Goal: Transaction & Acquisition: Purchase product/service

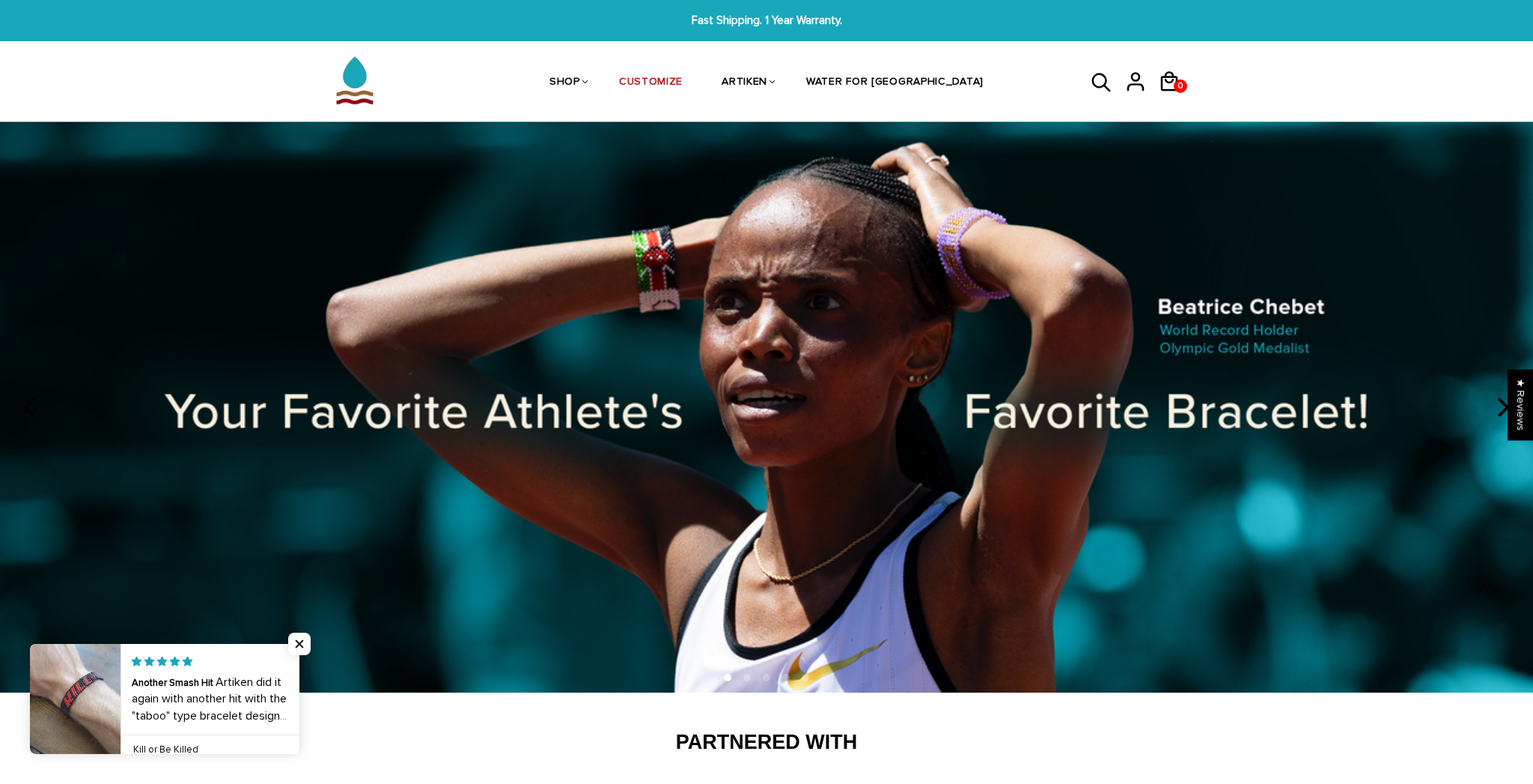
scroll to position [21, 0]
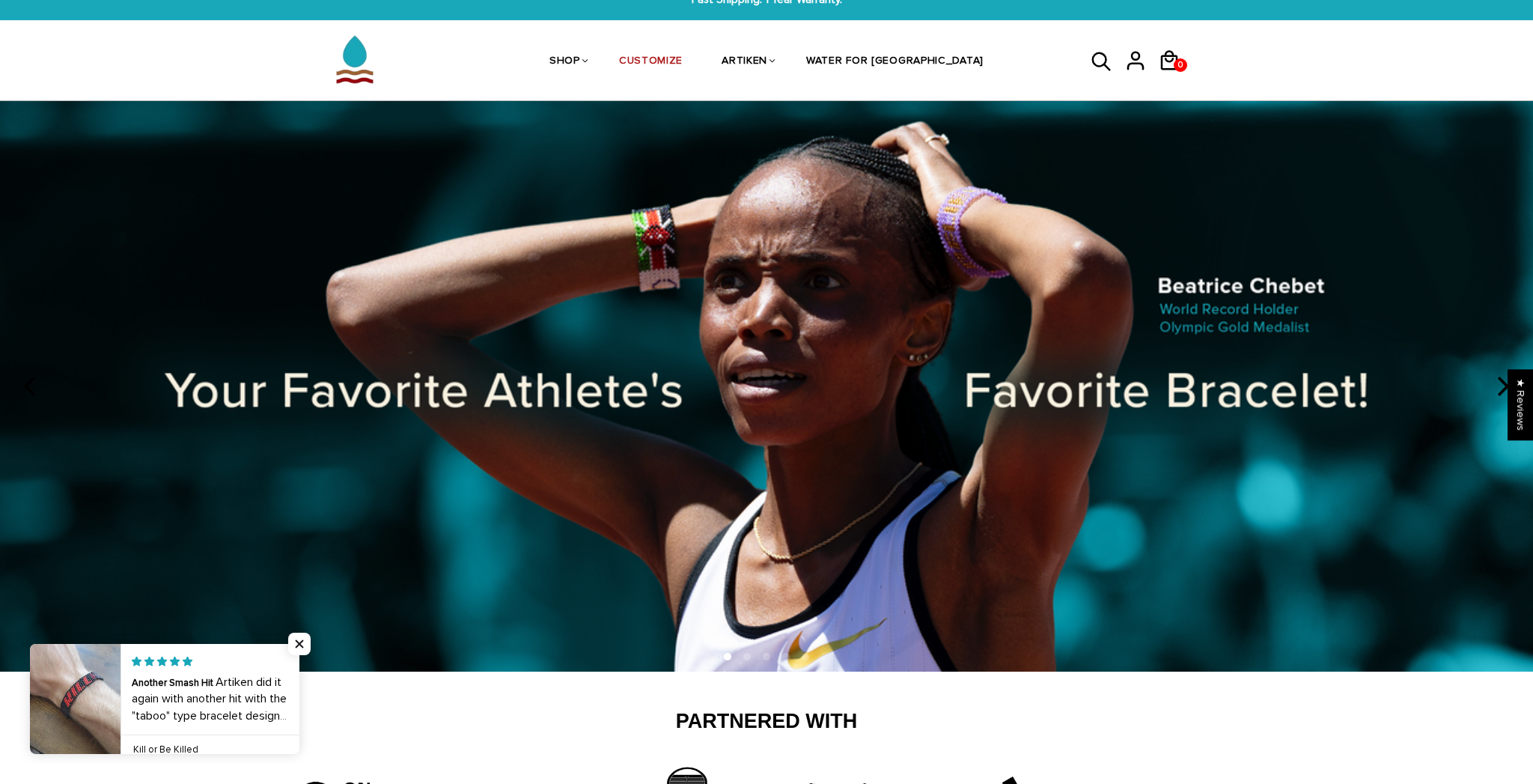
click at [1499, 386] on icon "next" at bounding box center [1501, 385] width 19 height 19
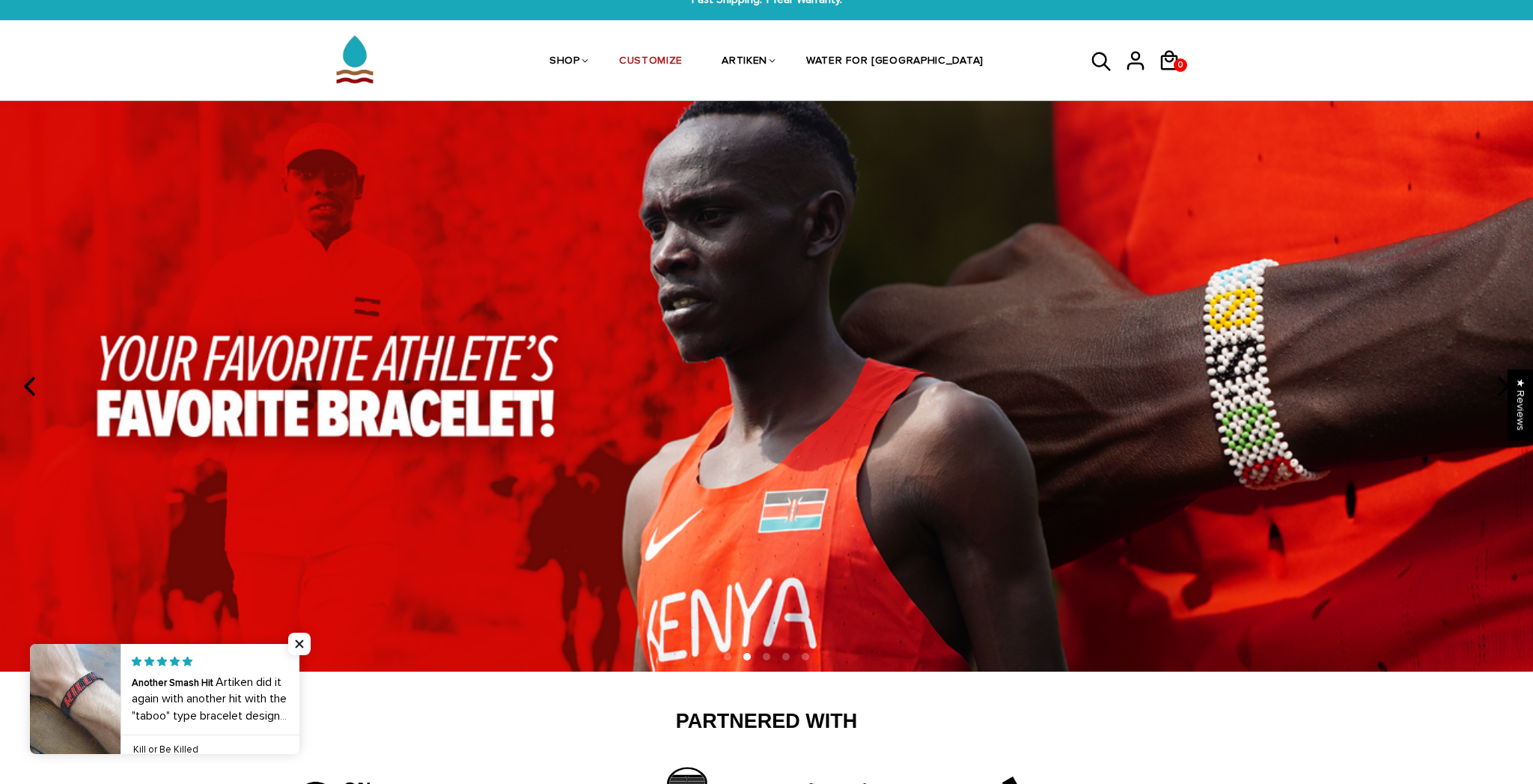
click at [1499, 386] on icon "next" at bounding box center [1501, 385] width 19 height 19
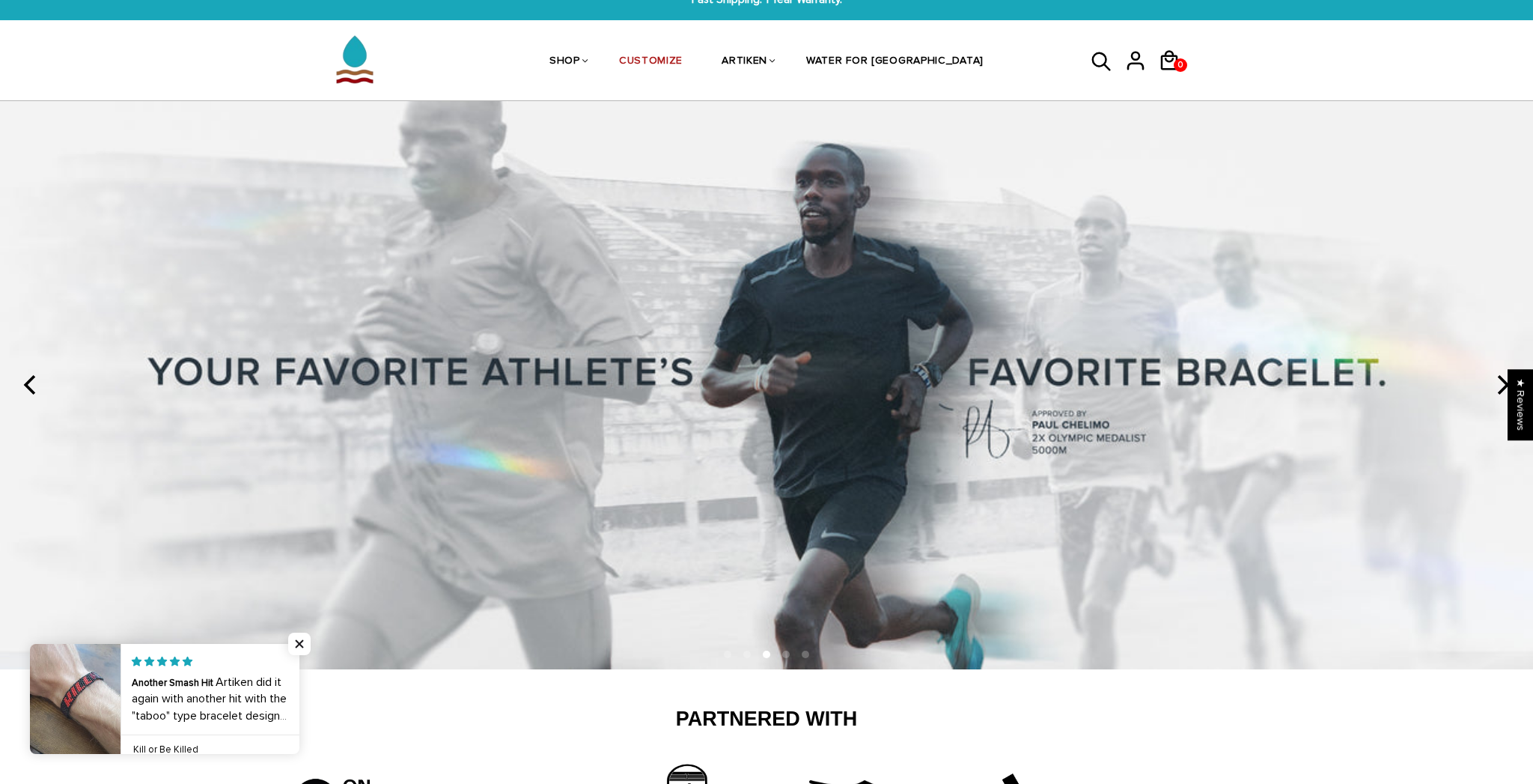
click at [1499, 386] on icon "next" at bounding box center [1501, 384] width 19 height 19
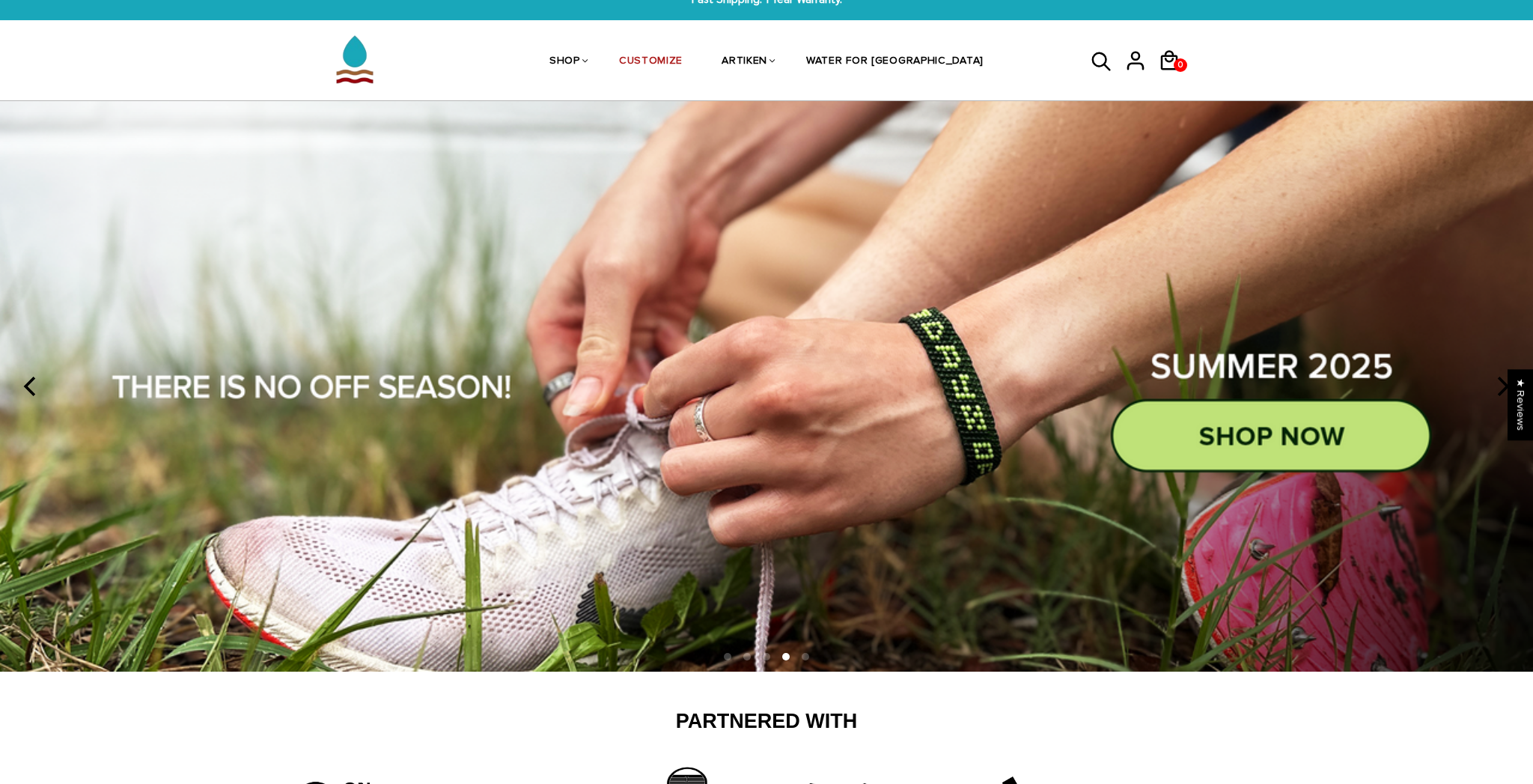
click at [1499, 386] on icon "next" at bounding box center [1501, 385] width 19 height 19
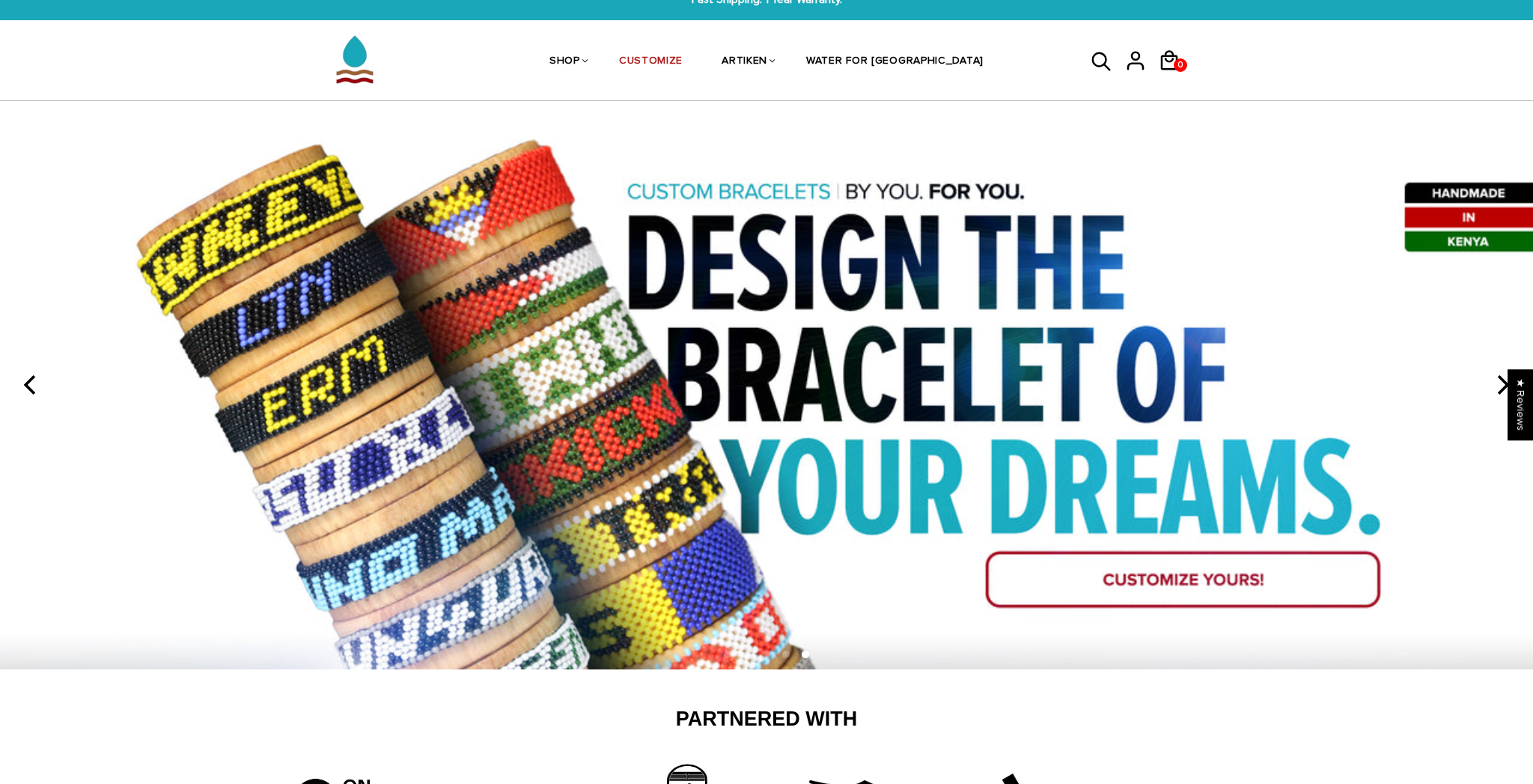
click at [1499, 386] on icon "next" at bounding box center [1501, 384] width 19 height 19
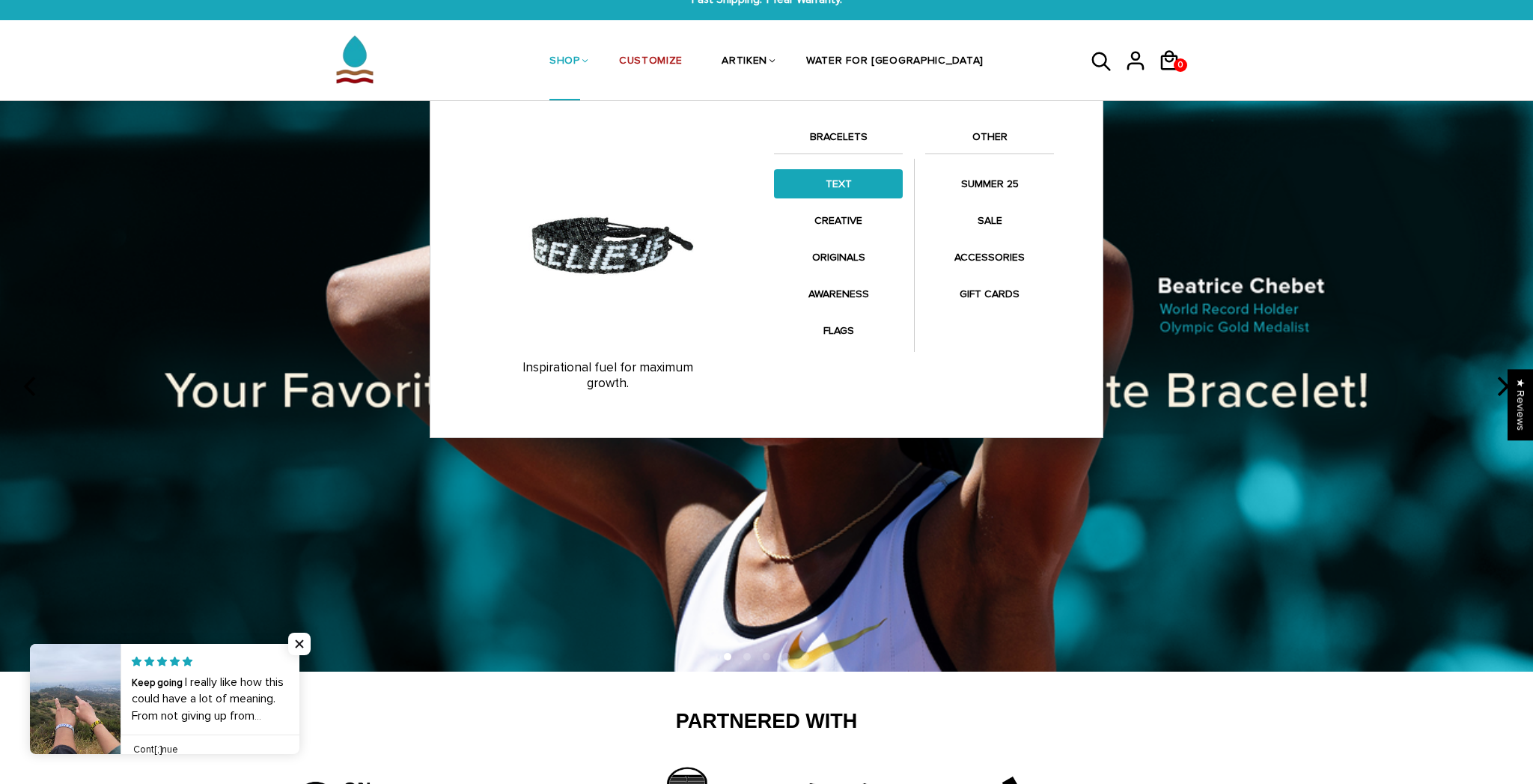
click at [826, 184] on link "TEXT" at bounding box center [838, 183] width 128 height 29
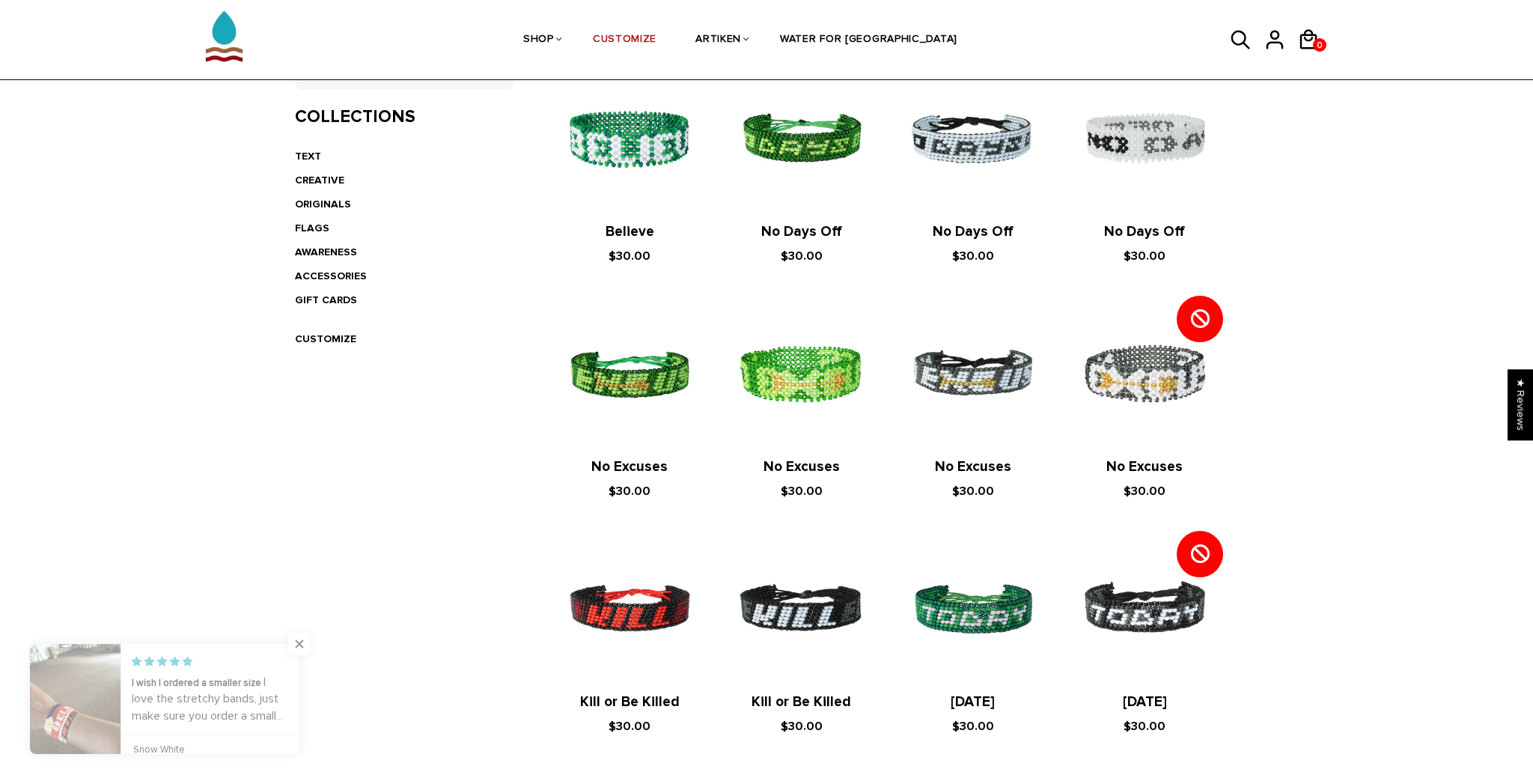
scroll to position [367, 0]
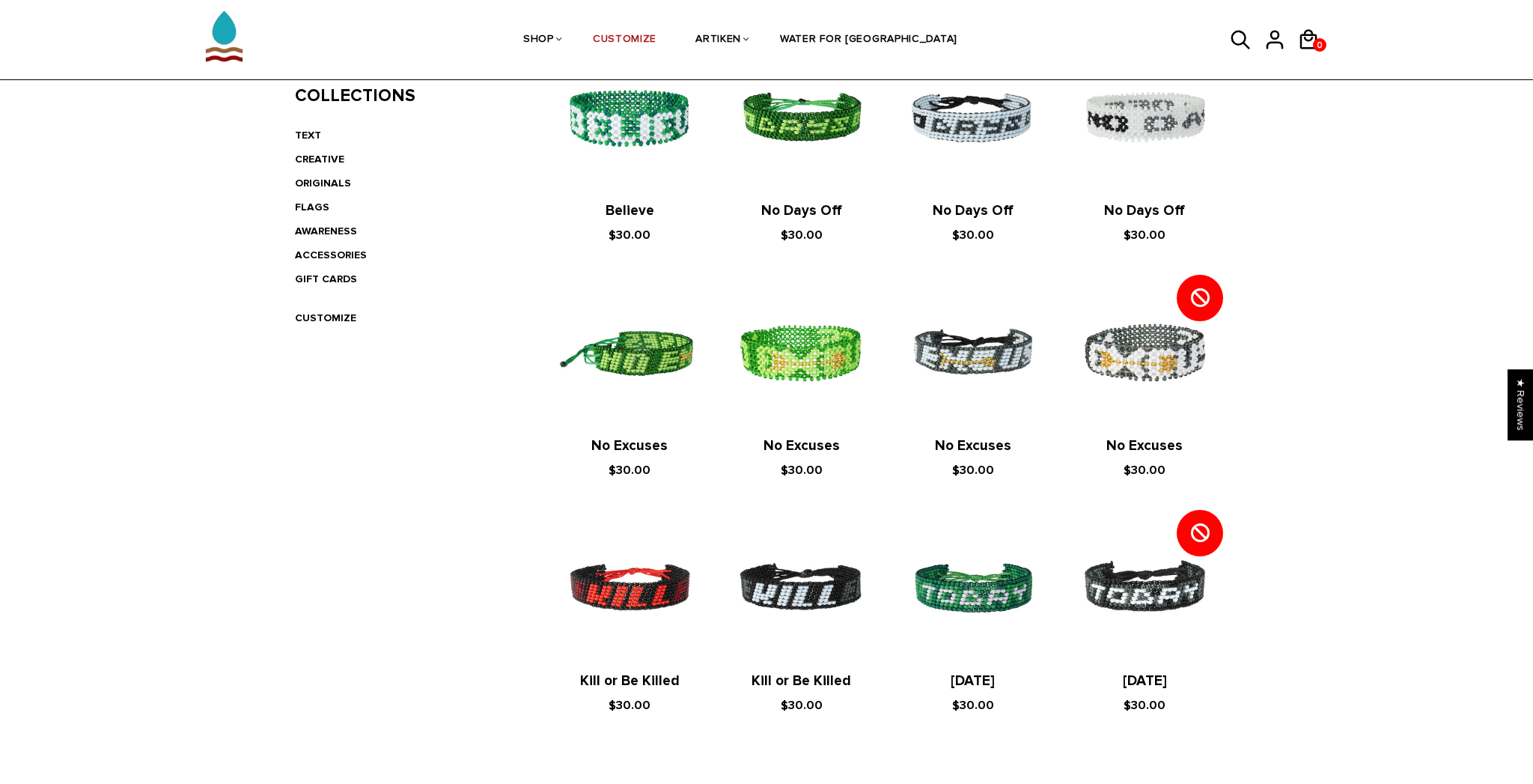
click at [615, 366] on img at bounding box center [630, 353] width 142 height 142
click at [965, 593] on img at bounding box center [973, 588] width 142 height 142
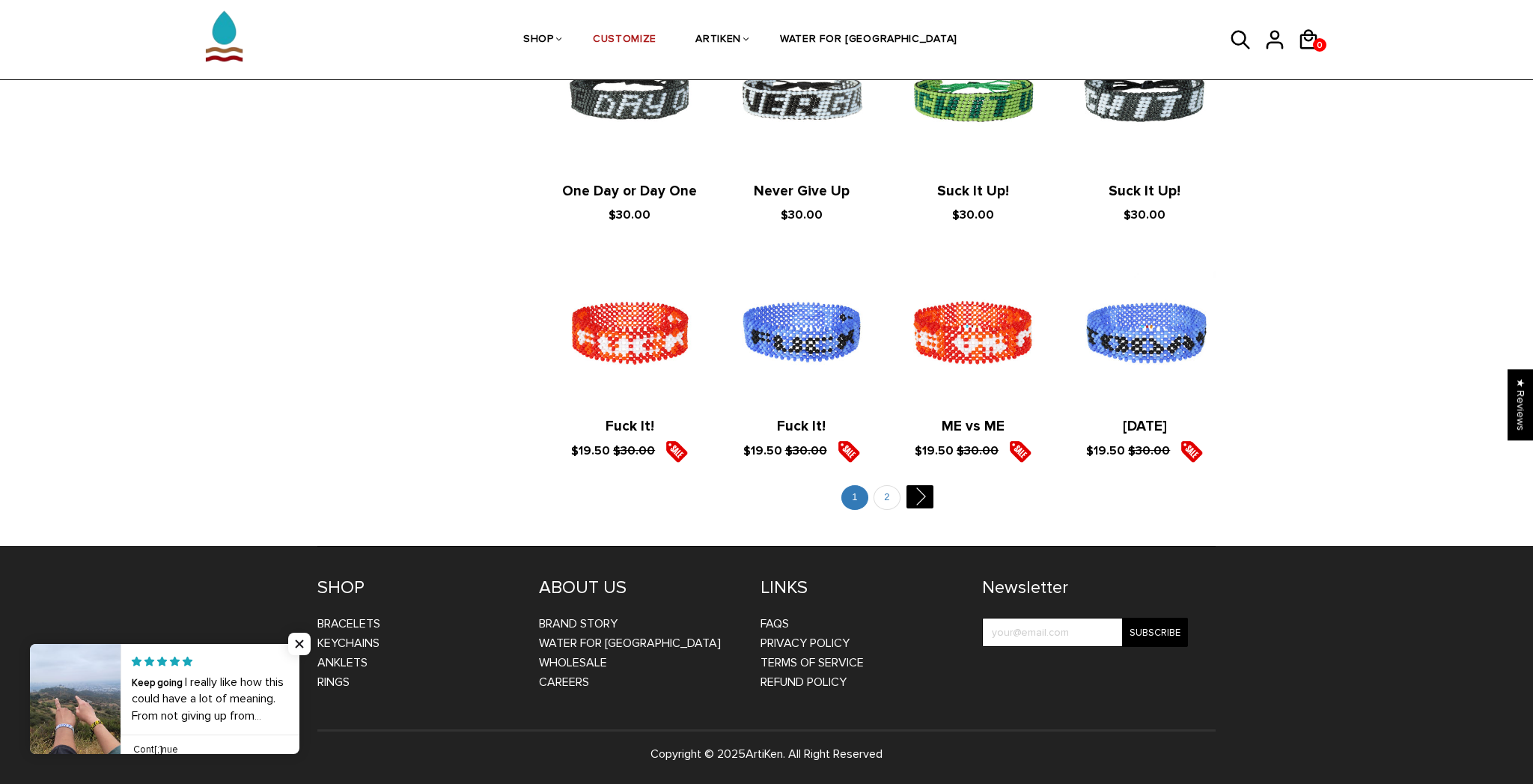
scroll to position [1571, 0]
click at [924, 493] on link "" at bounding box center [919, 497] width 27 height 23
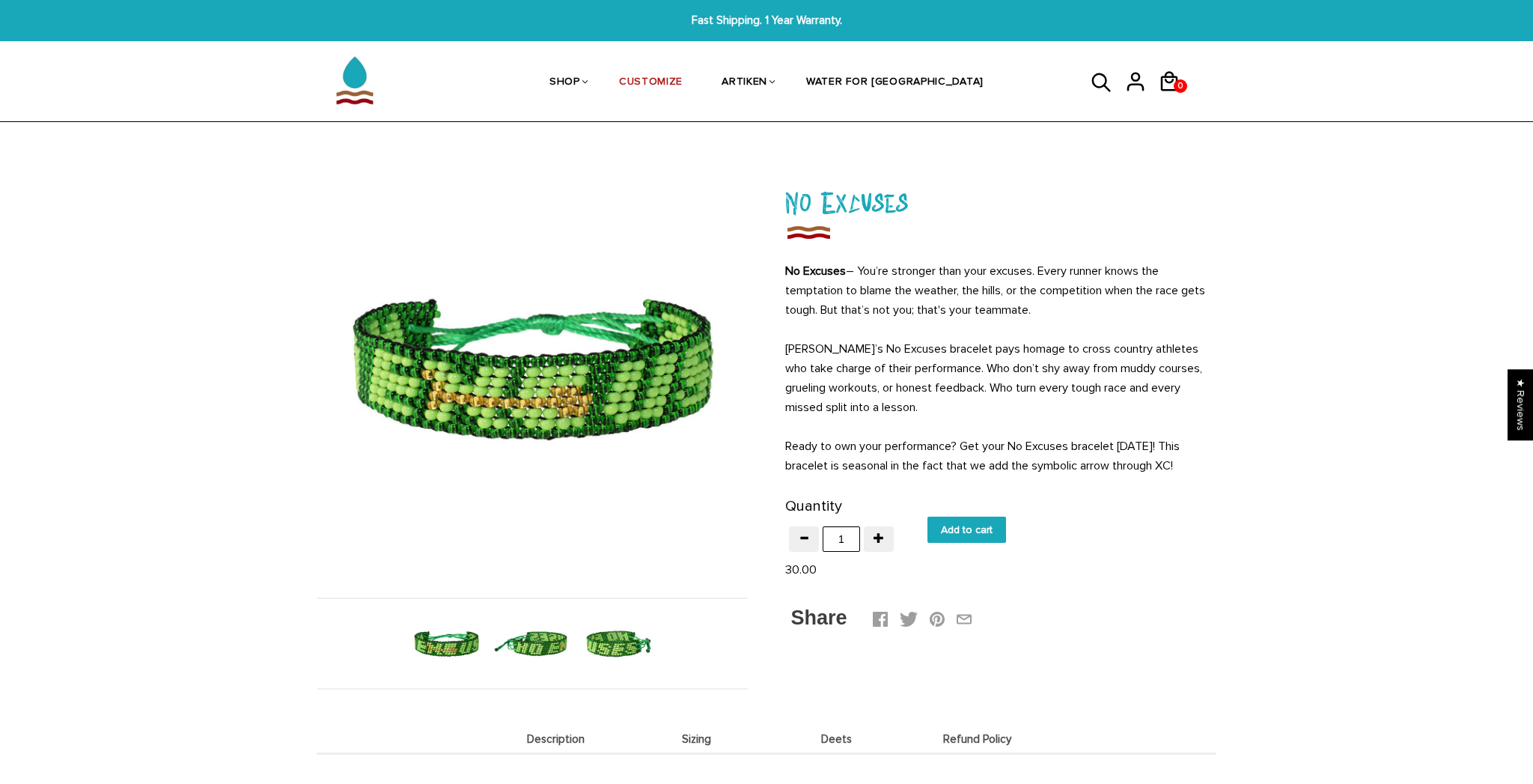
click at [550, 639] on img at bounding box center [532, 643] width 77 height 77
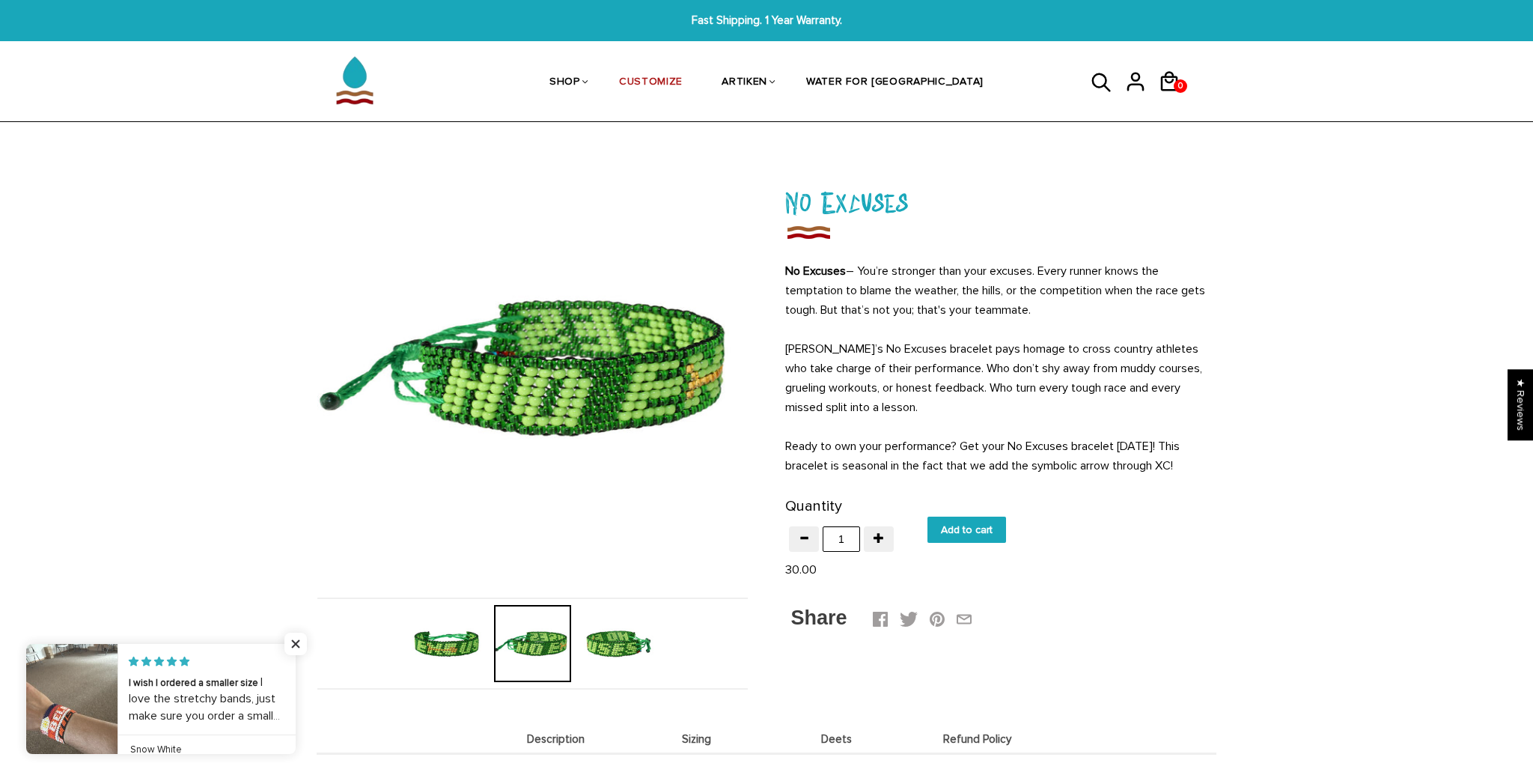
click at [633, 647] on img at bounding box center [619, 643] width 77 height 77
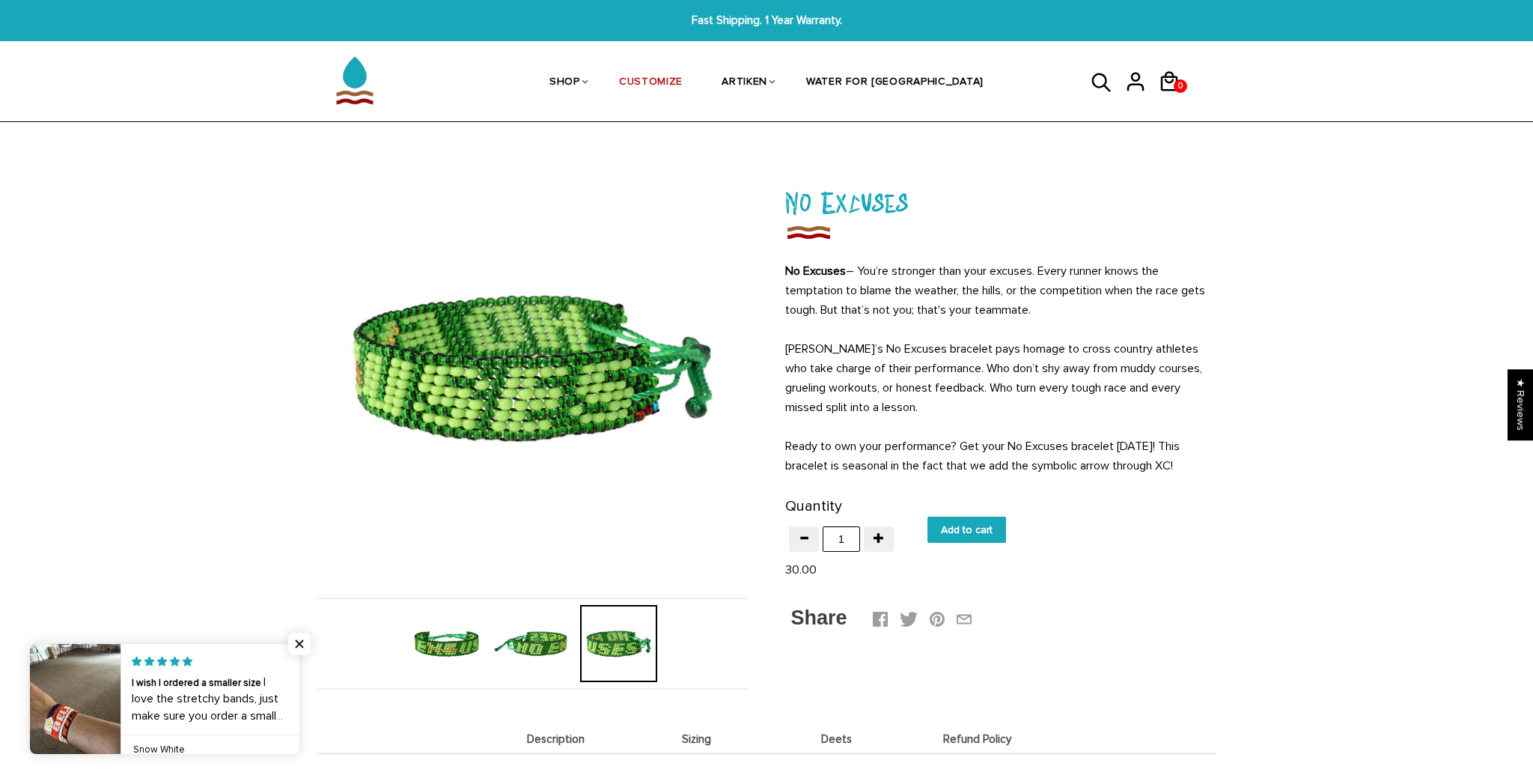
click at [454, 639] on img at bounding box center [446, 643] width 77 height 77
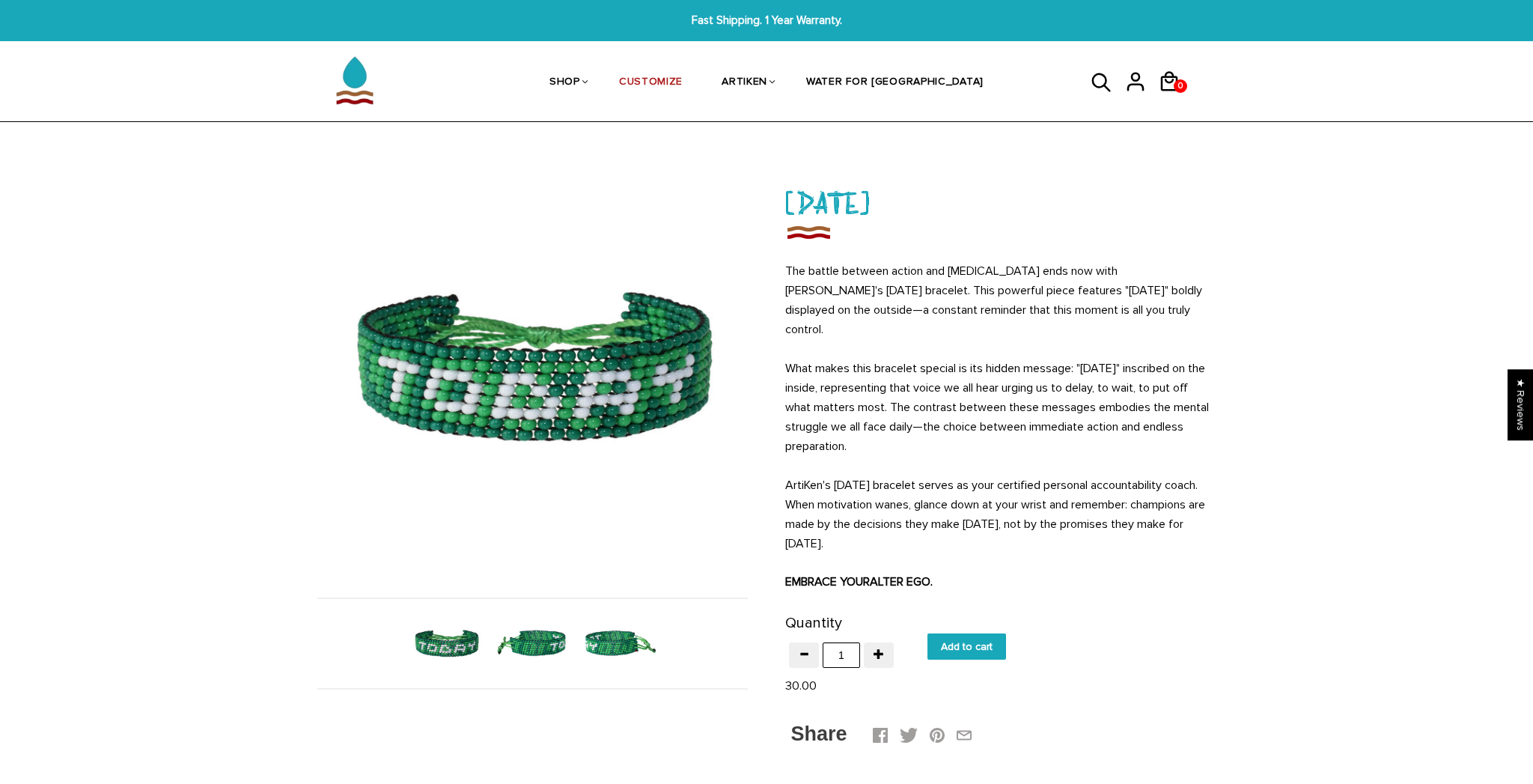
click at [969, 633] on input "Add to cart" at bounding box center [967, 646] width 78 height 26
type input "Add to cart"
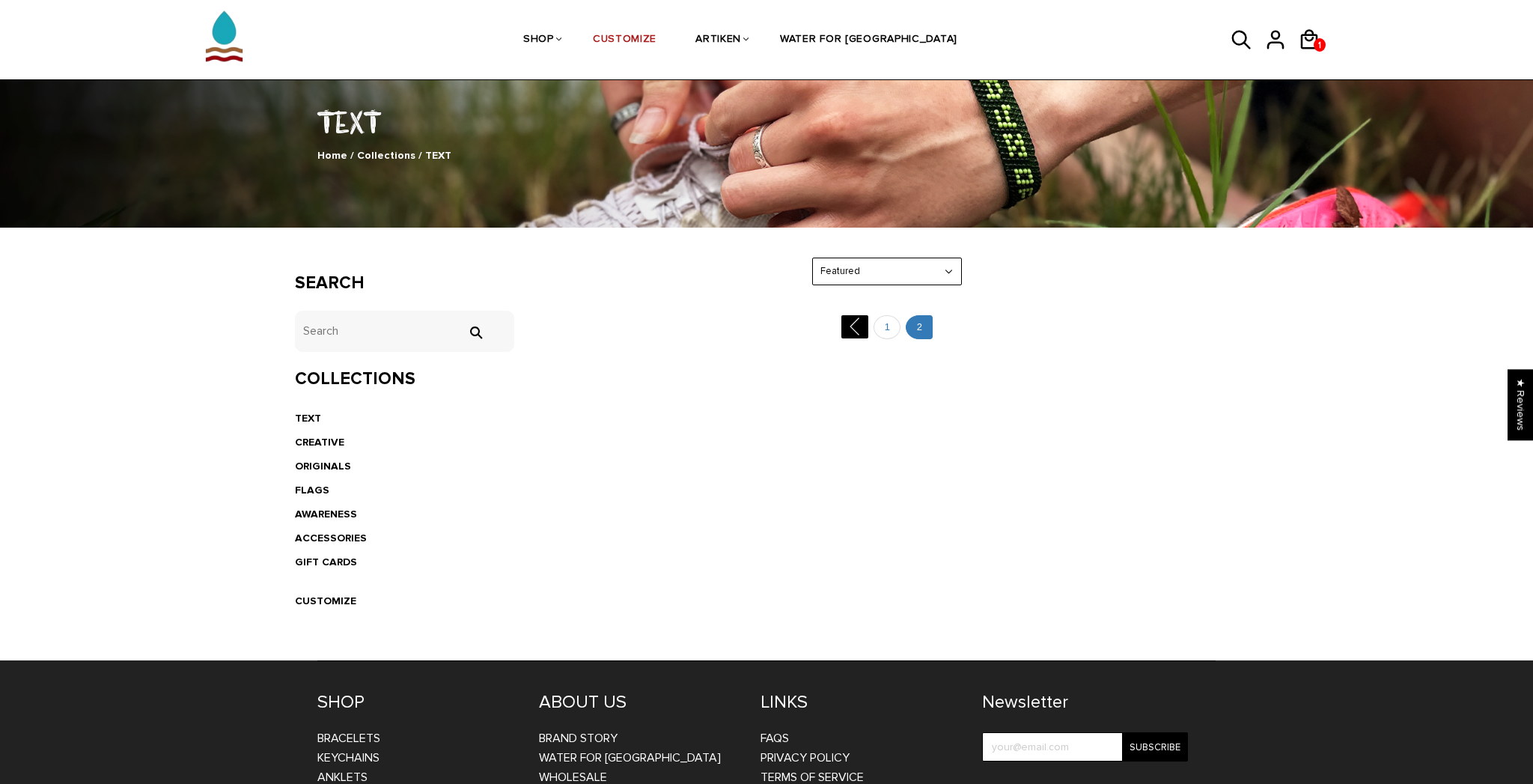
scroll to position [83, 0]
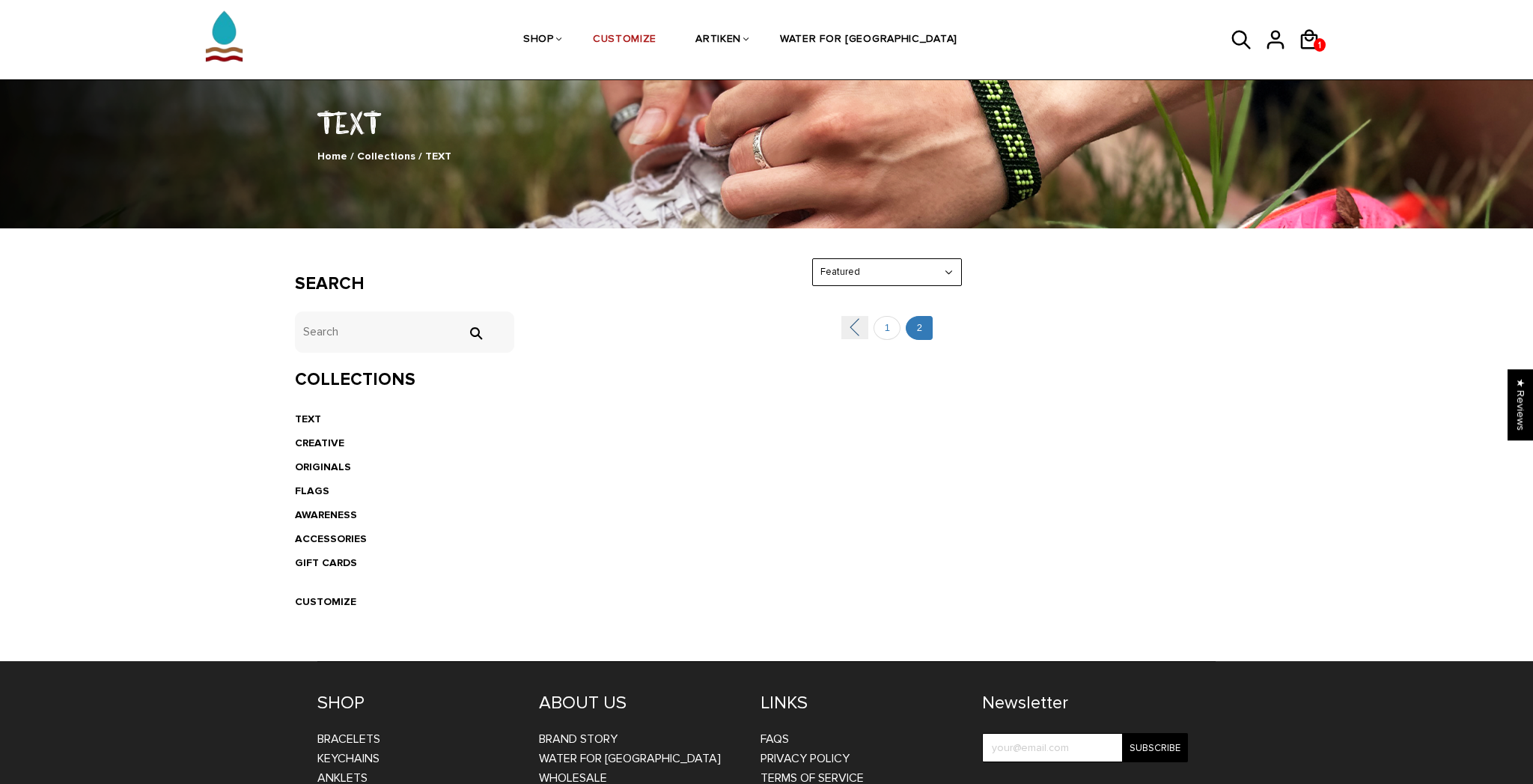
click at [848, 331] on link "" at bounding box center [855, 328] width 27 height 23
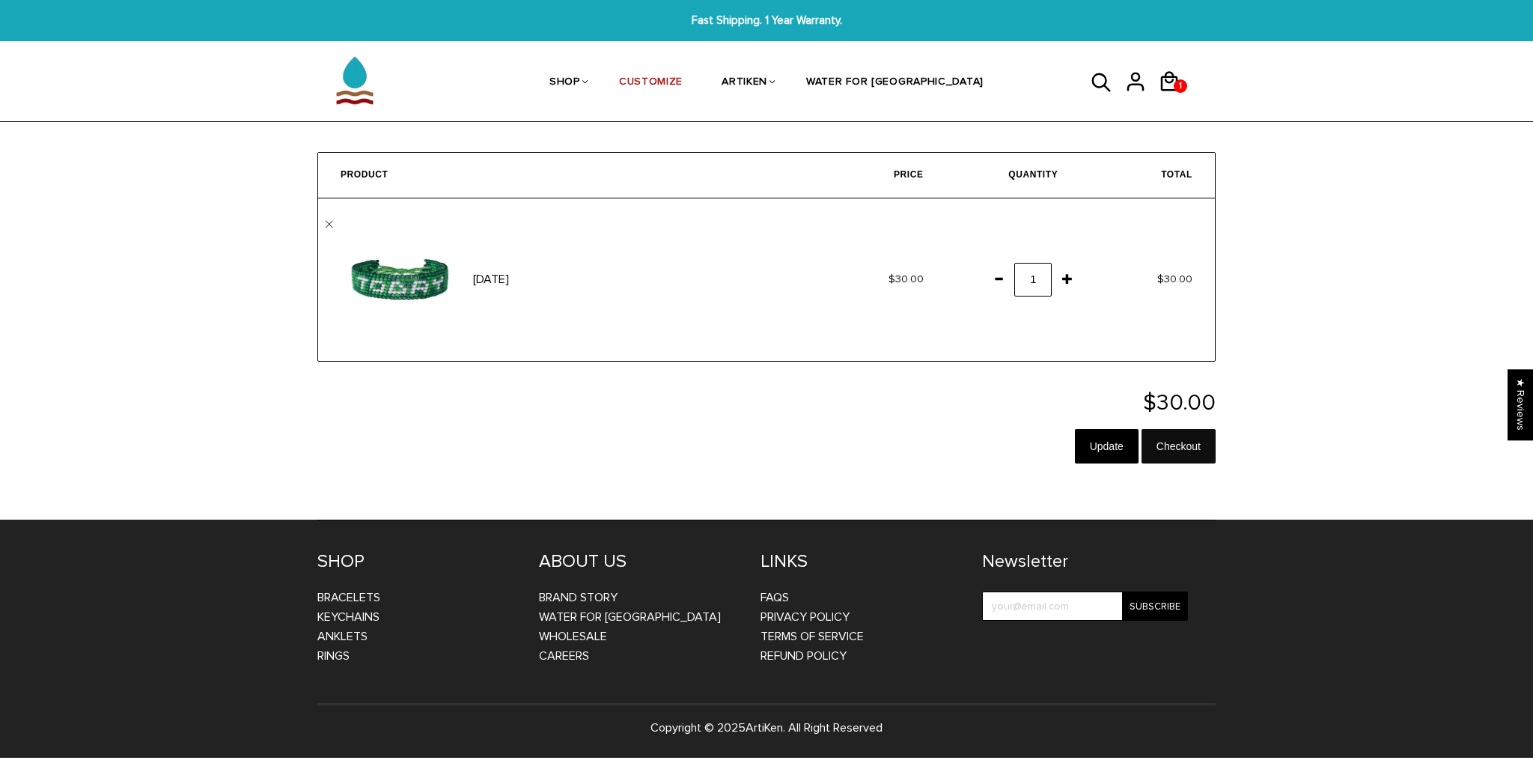
click at [1188, 447] on input "Checkout" at bounding box center [1179, 445] width 74 height 34
